Goal: Task Accomplishment & Management: Manage account settings

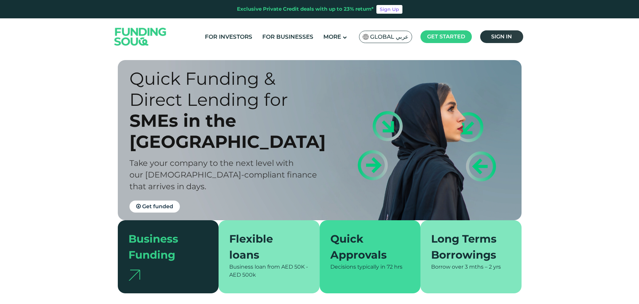
click at [516, 33] on link "Sign in" at bounding box center [501, 36] width 43 height 13
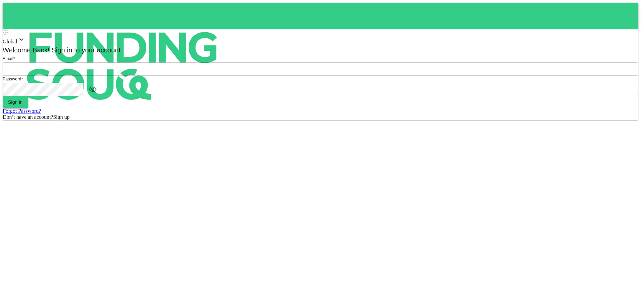
type input "[EMAIL_ADDRESS][DOMAIN_NAME]"
click at [28, 108] on button "Sign in" at bounding box center [15, 102] width 25 height 12
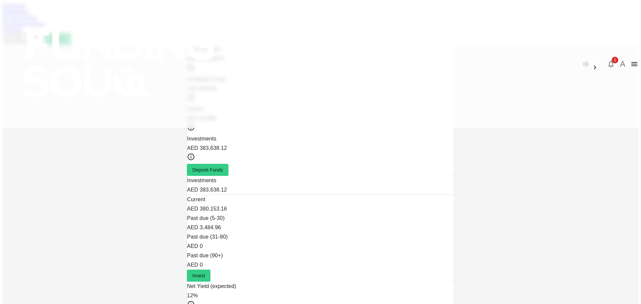
click at [29, 14] on link "Marketplace" at bounding box center [16, 12] width 27 height 6
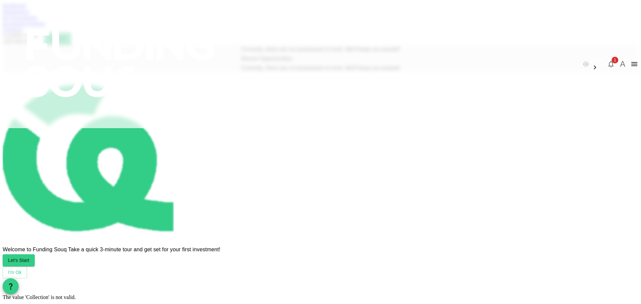
click at [221, 21] on div "My Investments" at bounding box center [321, 18] width 636 height 6
click at [37, 20] on link "My Investments" at bounding box center [20, 18] width 35 height 6
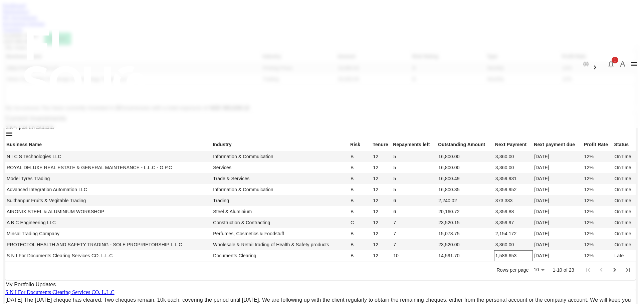
scroll to position [290, 0]
